Goal: Navigation & Orientation: Find specific page/section

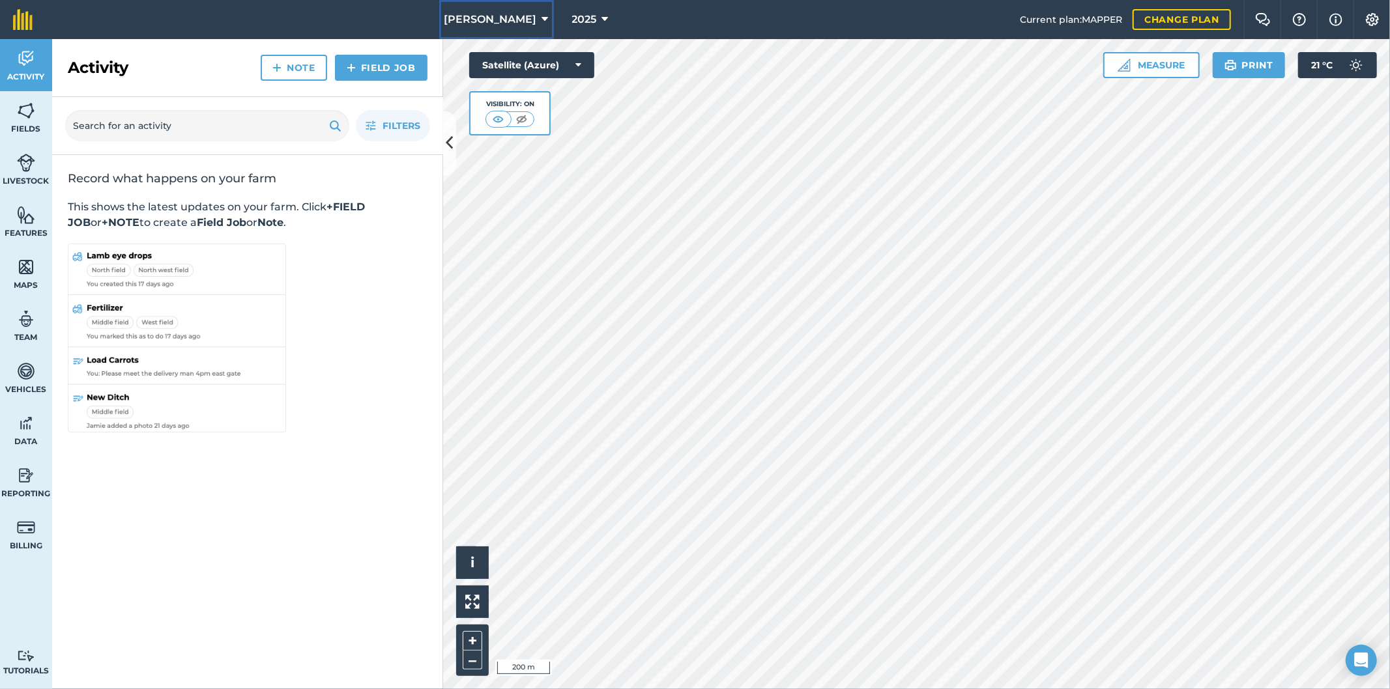
click at [542, 22] on icon at bounding box center [545, 20] width 7 height 16
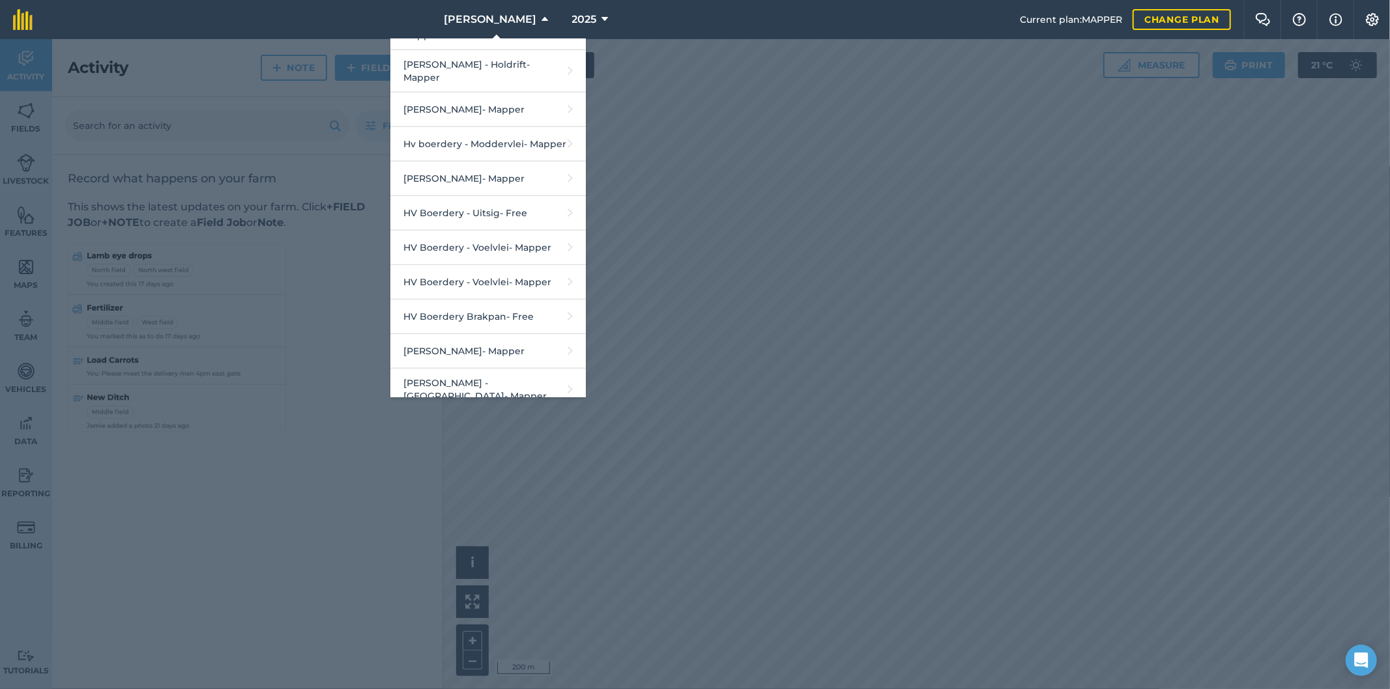
scroll to position [1013, 0]
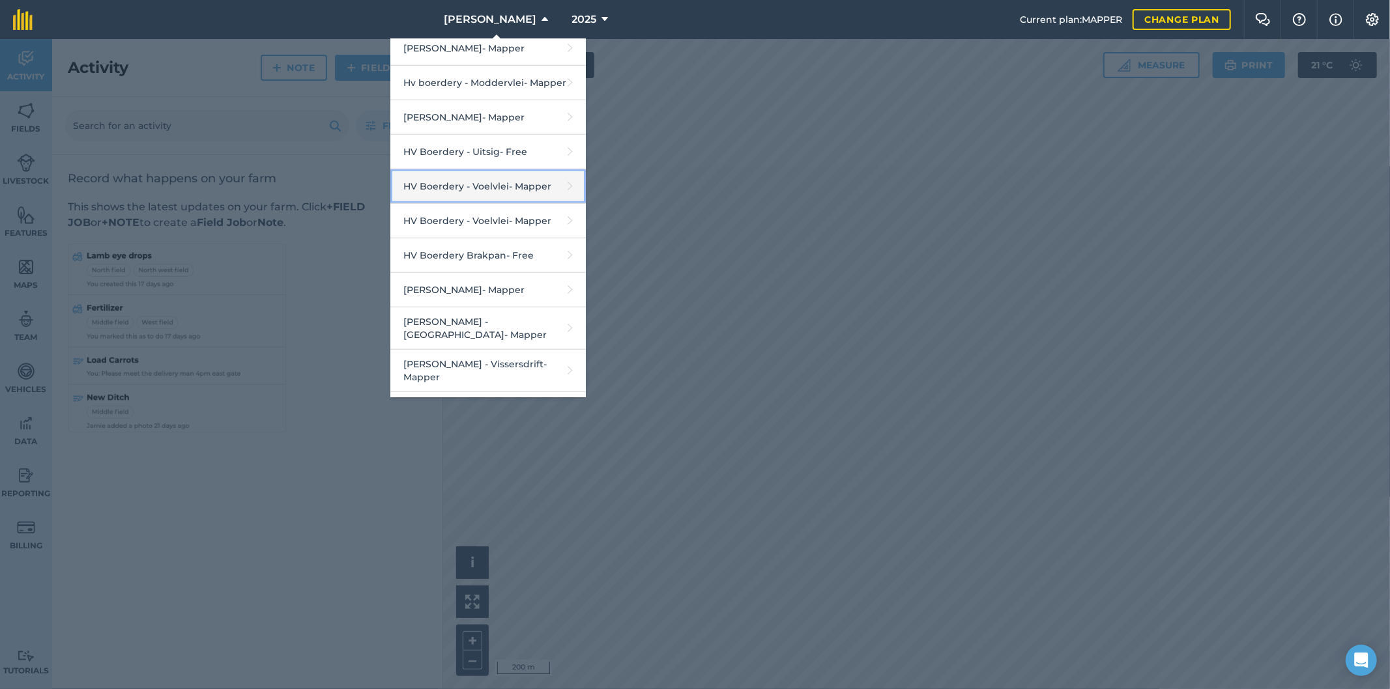
click at [483, 183] on link "HV Boerdery - Voelvlei - Mapper" at bounding box center [487, 186] width 195 height 35
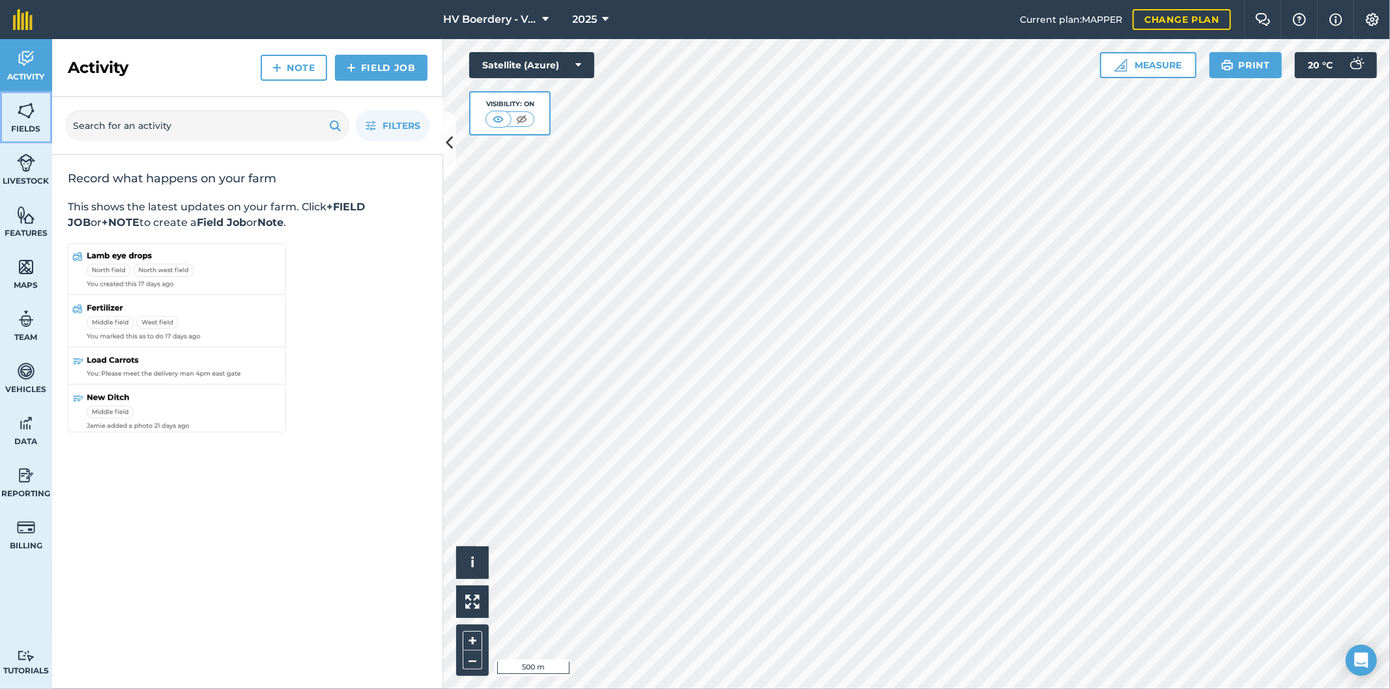
click at [29, 121] on link "Fields" at bounding box center [26, 117] width 52 height 52
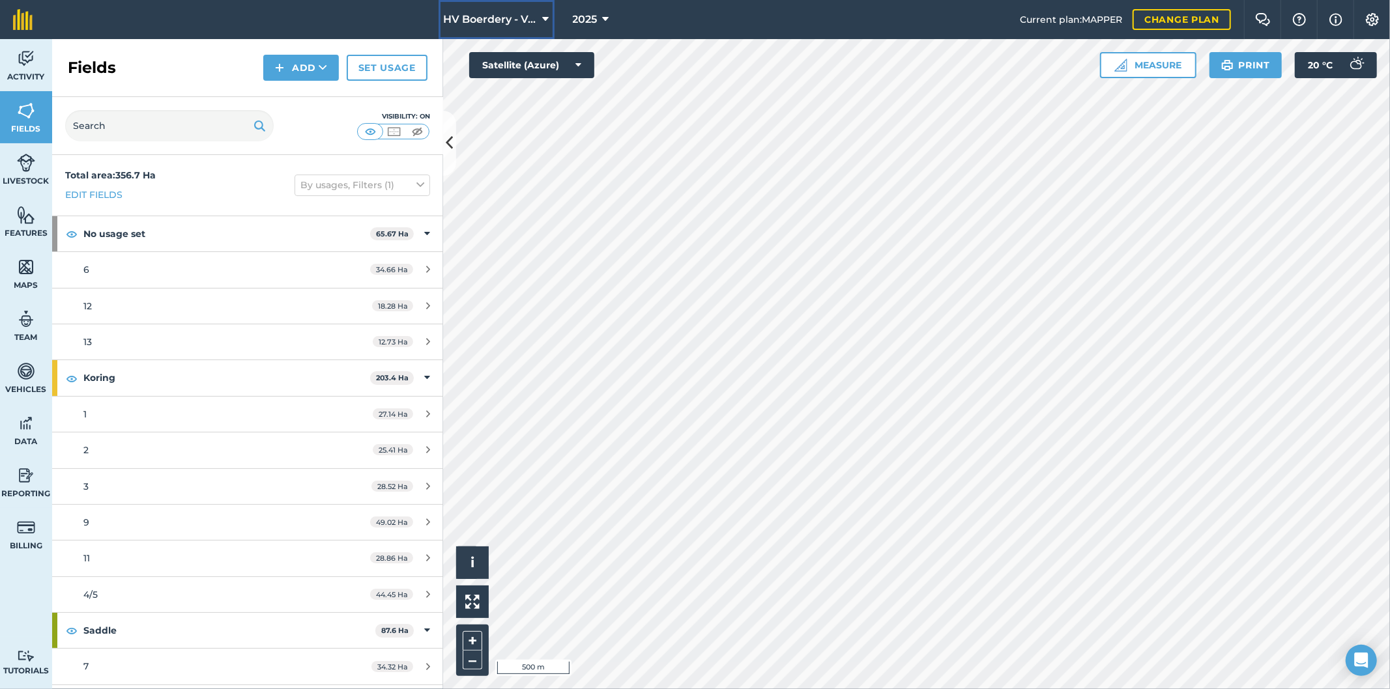
click at [456, 15] on span "HV Boerdery - Voelvlei" at bounding box center [491, 20] width 94 height 16
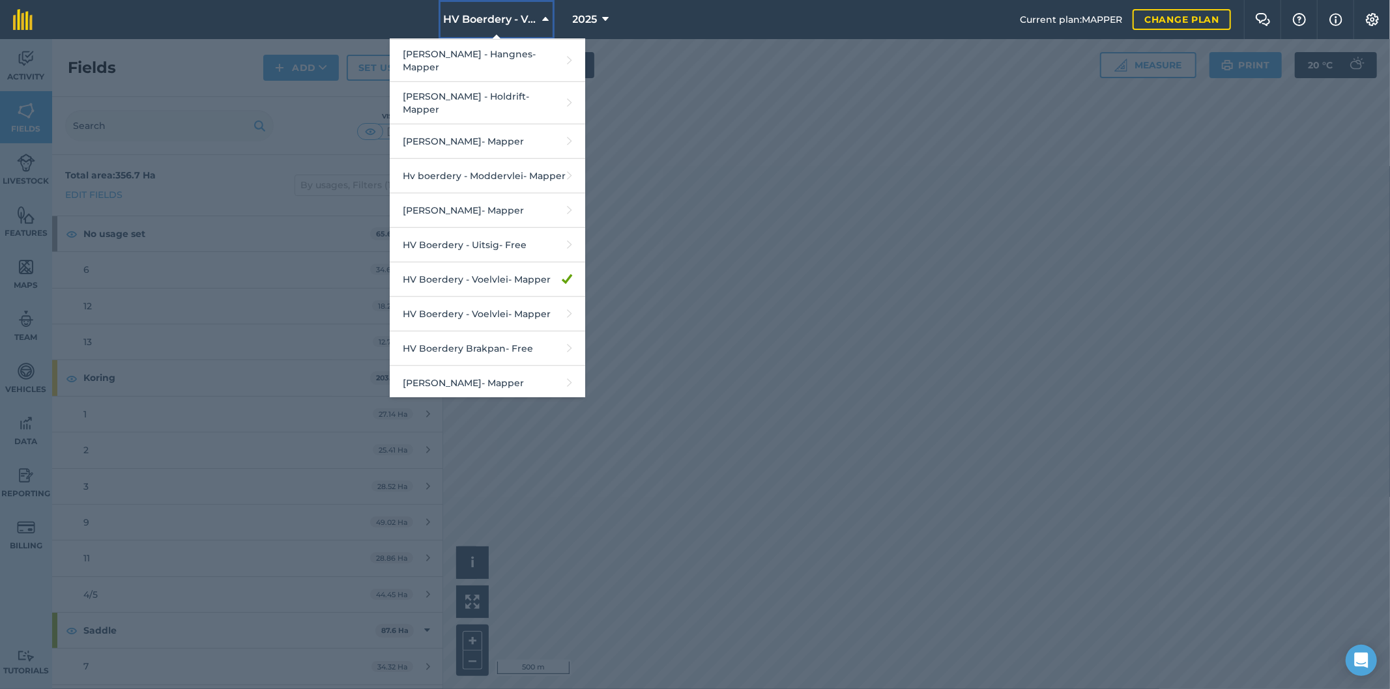
scroll to position [919, 0]
click at [492, 166] on link "Hv boerdery - Moddervlei - Mapper" at bounding box center [487, 177] width 195 height 35
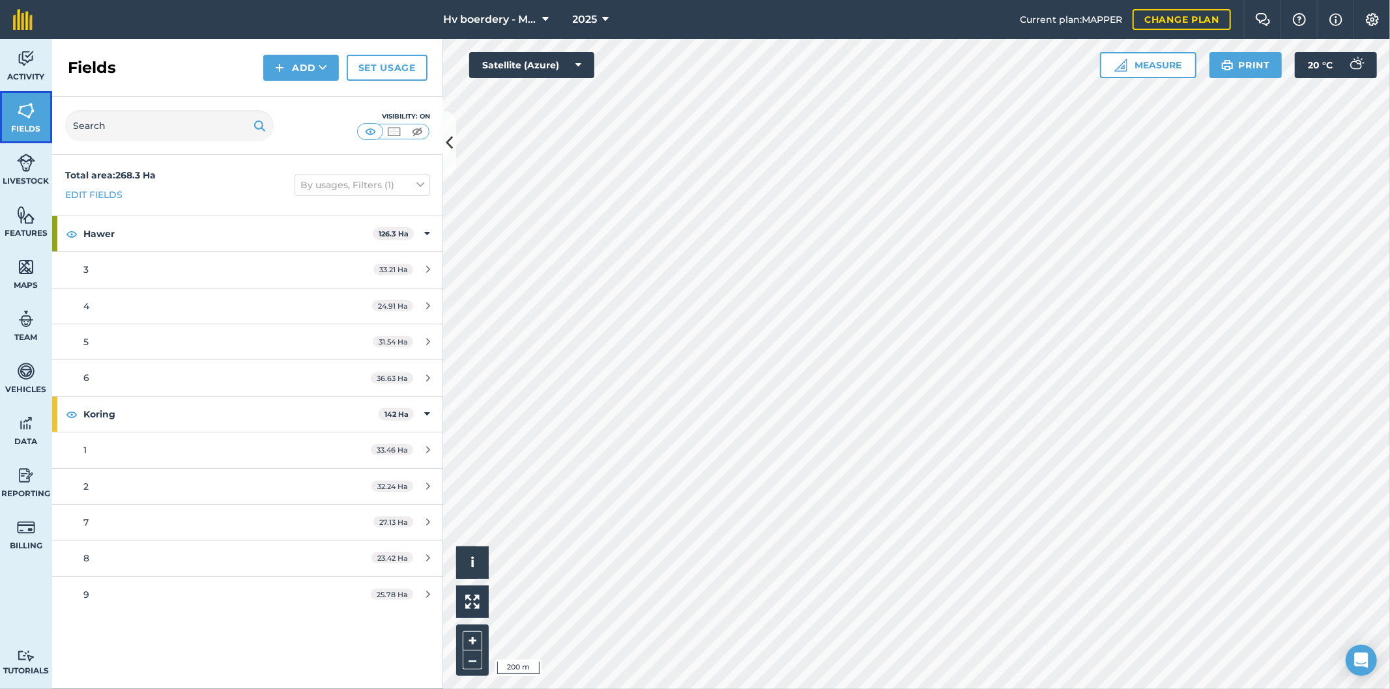
click at [33, 111] on img at bounding box center [26, 111] width 18 height 20
click at [547, 14] on icon at bounding box center [546, 20] width 7 height 16
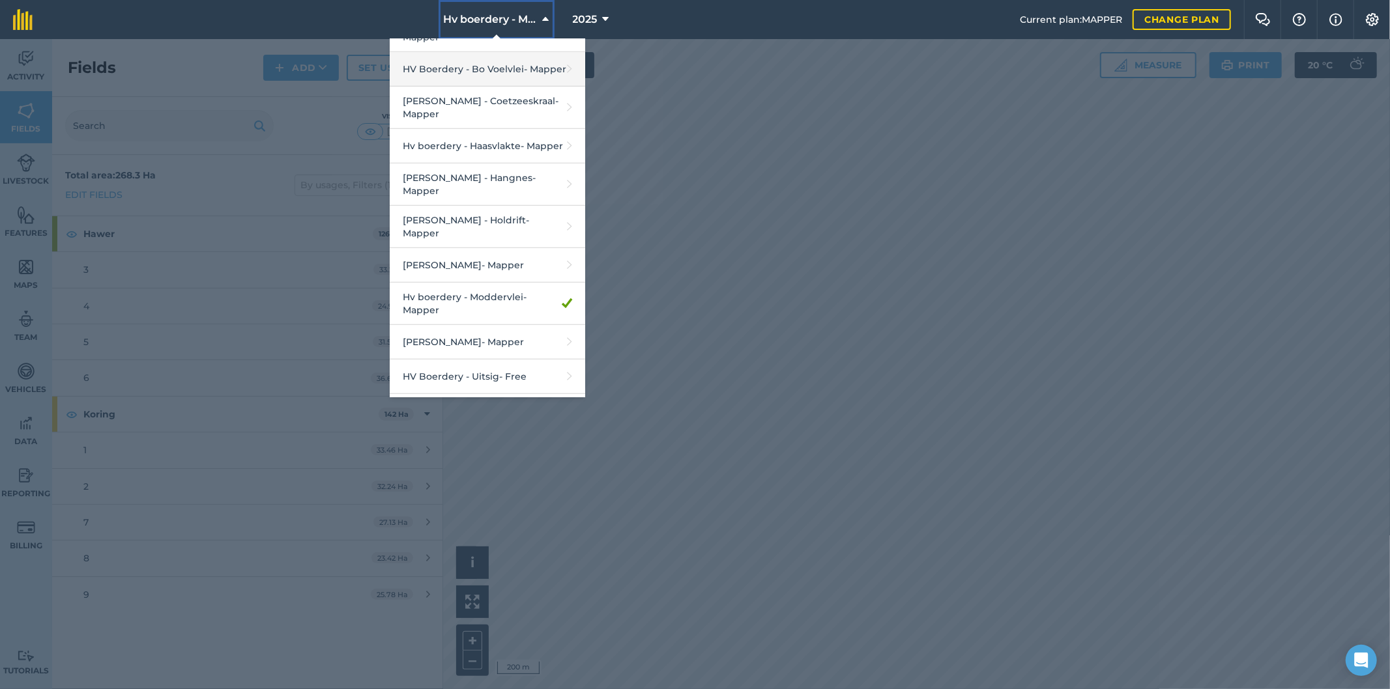
scroll to position [652, 0]
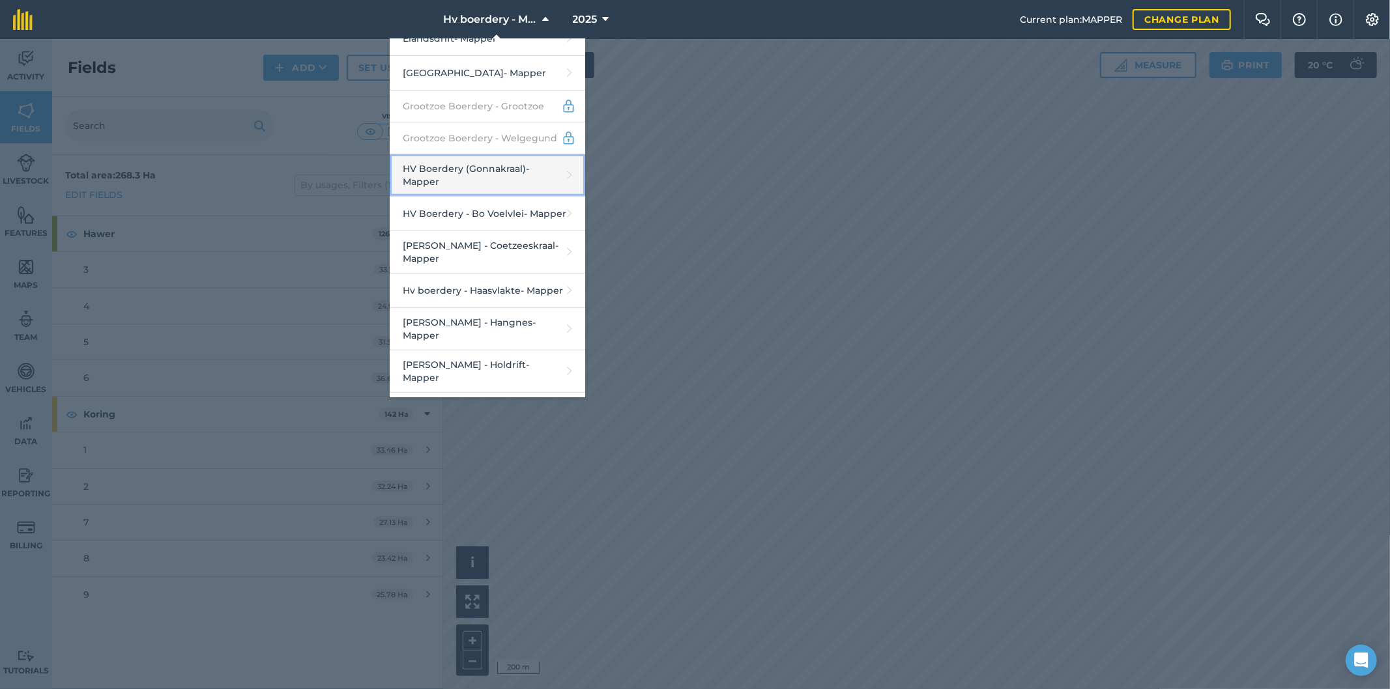
click at [474, 154] on link "HV Boerdery (Gonnakraal) - Mapper" at bounding box center [487, 175] width 195 height 42
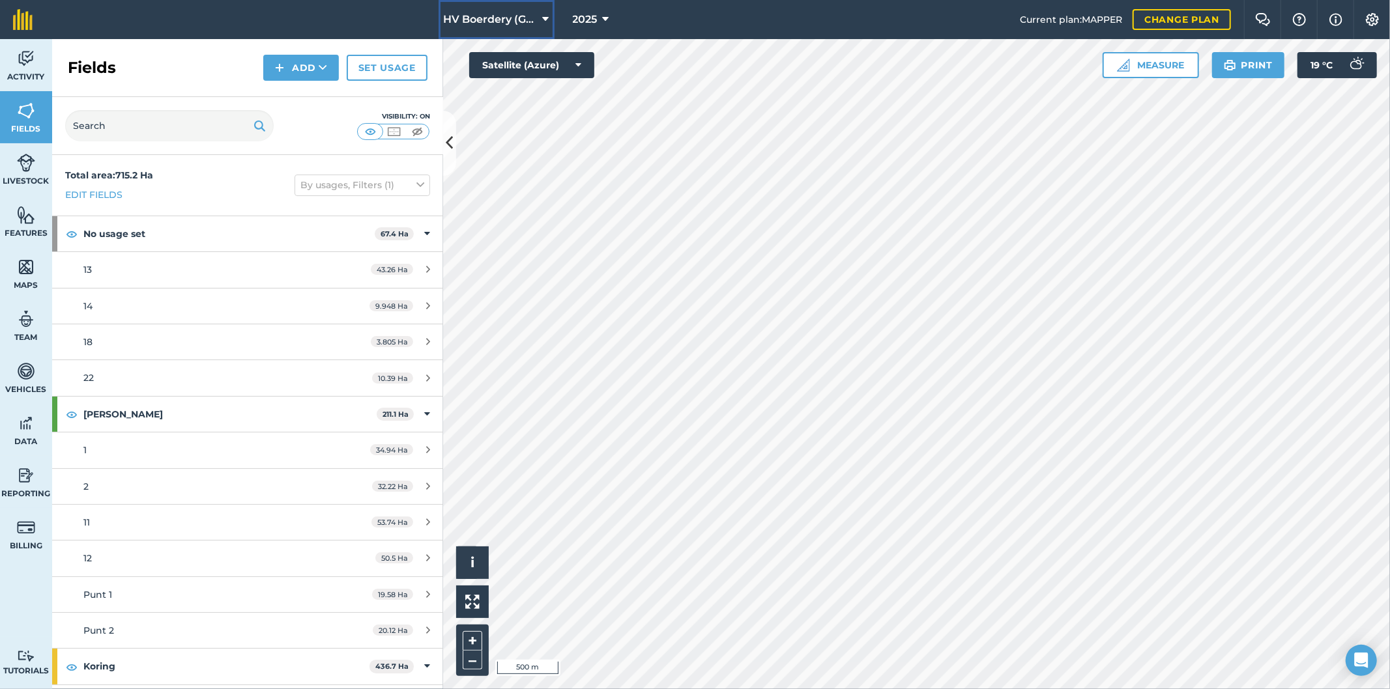
click at [545, 20] on icon at bounding box center [546, 20] width 7 height 16
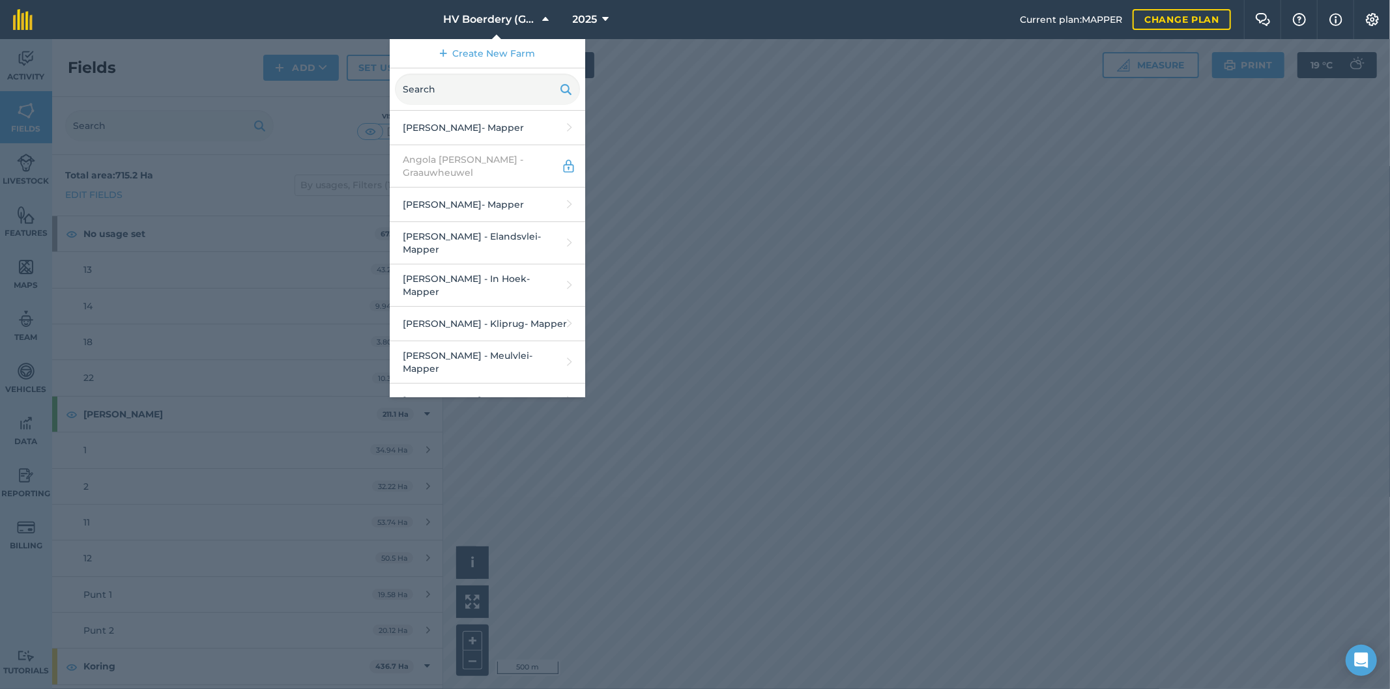
click at [727, 315] on div at bounding box center [695, 364] width 1390 height 650
